Goal: Task Accomplishment & Management: Manage account settings

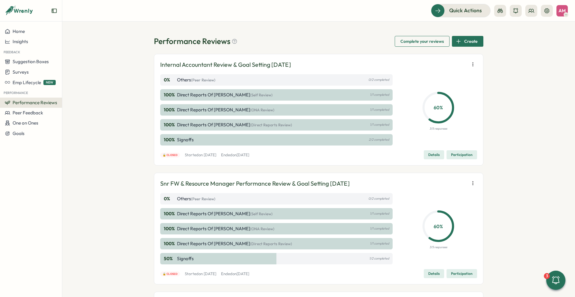
click at [464, 40] on span "Create" at bounding box center [470, 41] width 13 height 10
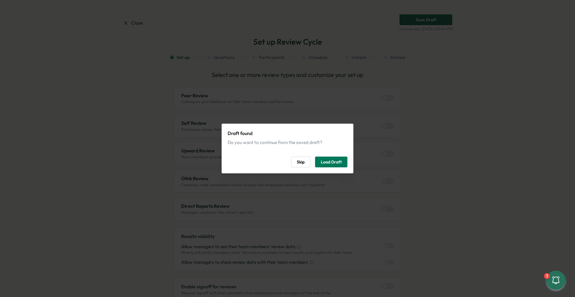
click at [297, 163] on span "Skip" at bounding box center [301, 162] width 8 height 10
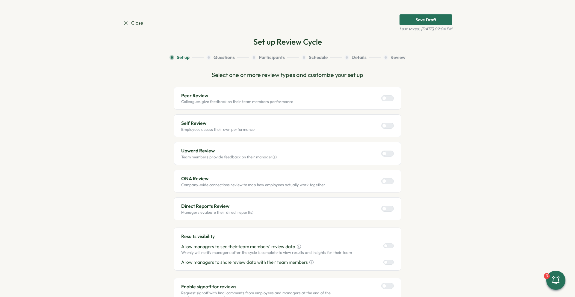
click at [124, 22] on icon at bounding box center [125, 22] width 3 height 3
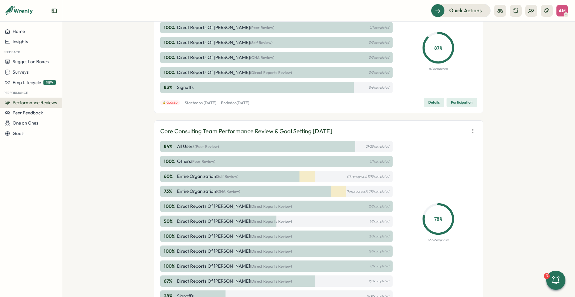
scroll to position [321, 0]
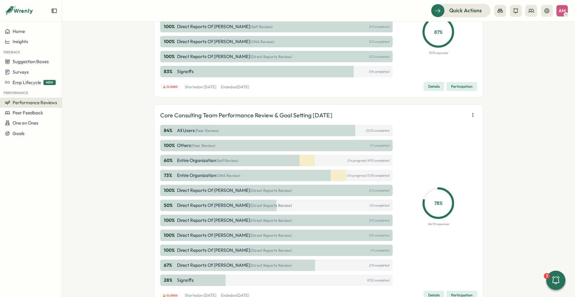
click at [470, 114] on icon "button" at bounding box center [473, 115] width 6 height 6
click at [428, 126] on span "Export responses" at bounding box center [432, 126] width 35 height 5
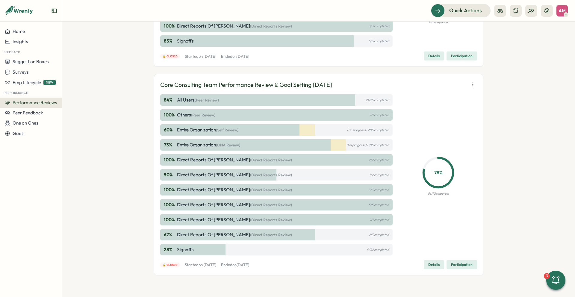
click at [430, 265] on span "Details" at bounding box center [434, 265] width 11 height 8
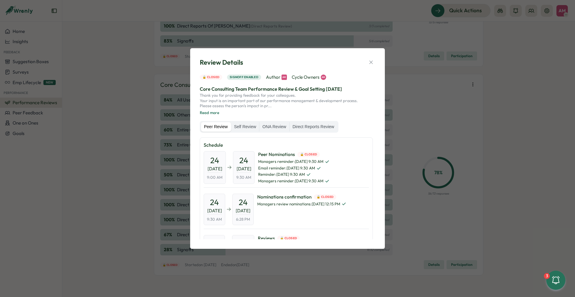
drag, startPoint x: 376, startPoint y: 143, endPoint x: 378, endPoint y: 218, distance: 74.9
click at [378, 218] on div "Review Details 🔒 Closed Signoff enabled Author AM Cycle Owners AM Core Consulti…" at bounding box center [287, 148] width 195 height 201
click at [372, 62] on icon "button" at bounding box center [370, 62] width 3 height 3
